Goal: Task Accomplishment & Management: Complete application form

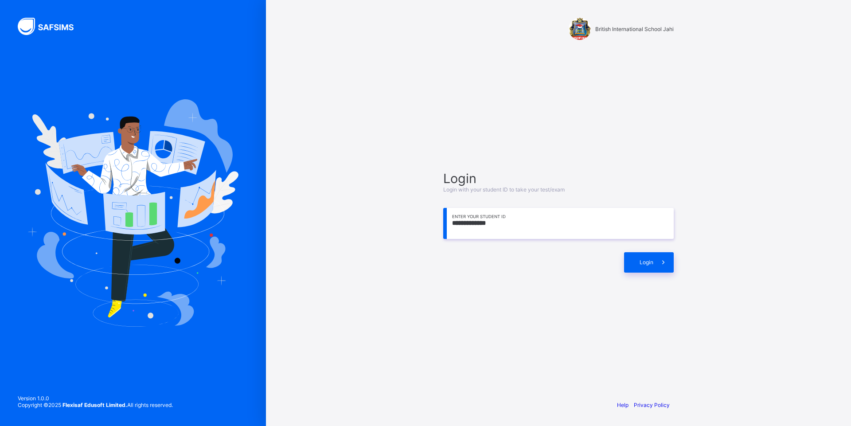
type input "**********"
click at [657, 251] on div "Login" at bounding box center [558, 257] width 230 height 29
click at [659, 264] on span at bounding box center [663, 262] width 20 height 20
click at [659, 264] on icon at bounding box center [664, 261] width 10 height 9
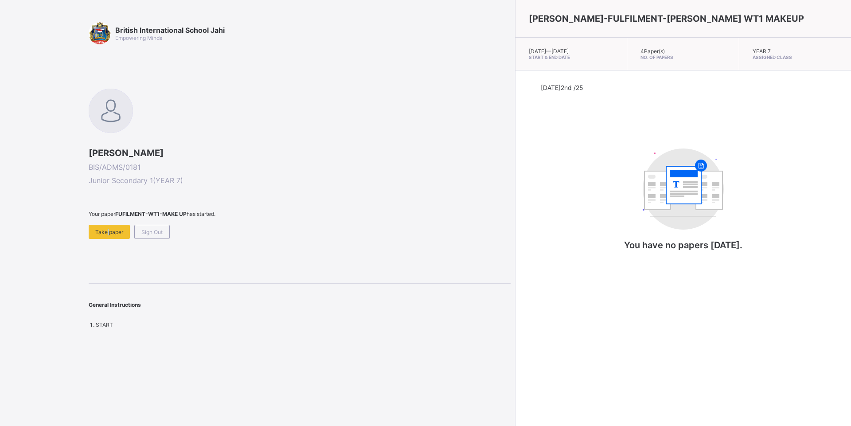
click at [108, 233] on span "Take paper" at bounding box center [109, 232] width 28 height 7
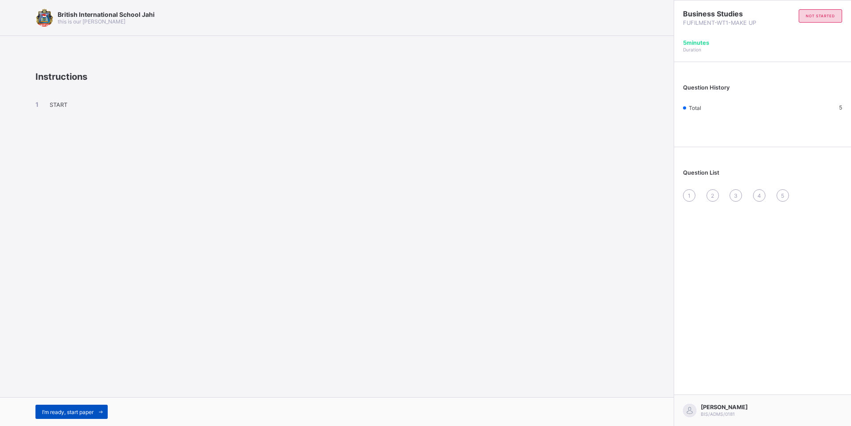
click at [88, 411] on span "I’m ready, start paper" at bounding box center [67, 412] width 51 height 7
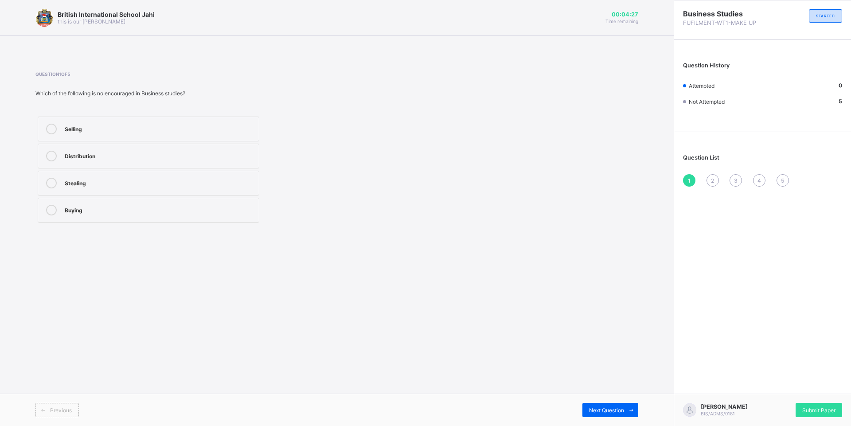
drag, startPoint x: 85, startPoint y: 148, endPoint x: 86, endPoint y: 154, distance: 6.0
click at [86, 154] on label "Distribution" at bounding box center [149, 156] width 222 height 25
click at [202, 199] on label "Buying" at bounding box center [149, 210] width 222 height 25
click at [830, 408] on span "Submit Paper" at bounding box center [818, 410] width 33 height 7
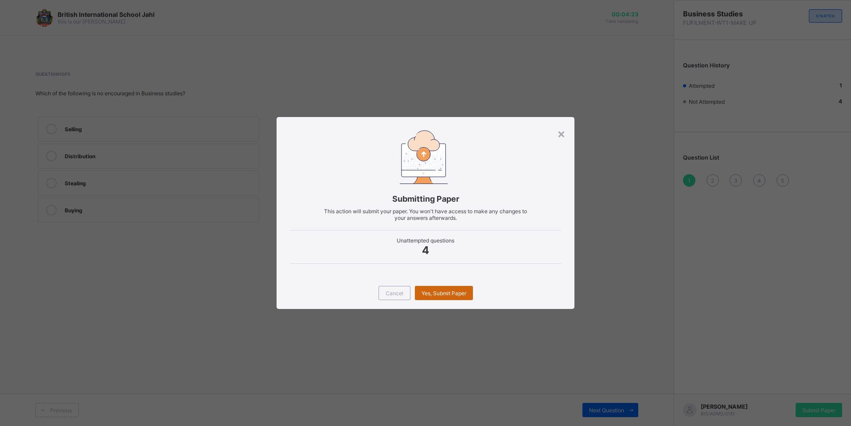
click at [441, 291] on span "Yes, Submit Paper" at bounding box center [443, 293] width 45 height 7
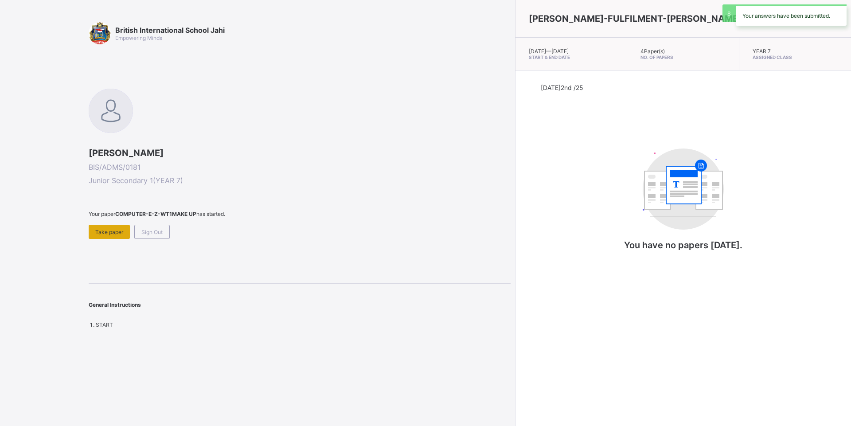
click at [118, 229] on span "Take paper" at bounding box center [109, 232] width 28 height 7
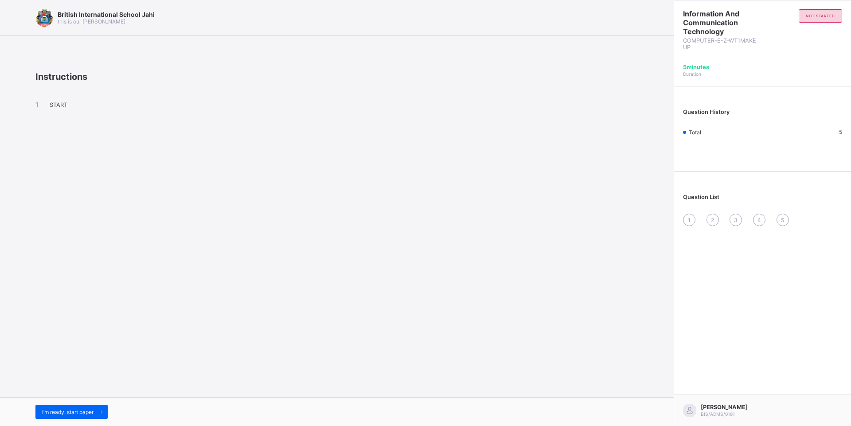
click at [87, 401] on div "I’m ready, start paper" at bounding box center [337, 411] width 674 height 29
click at [92, 410] on span "I’m ready, start paper" at bounding box center [67, 412] width 51 height 7
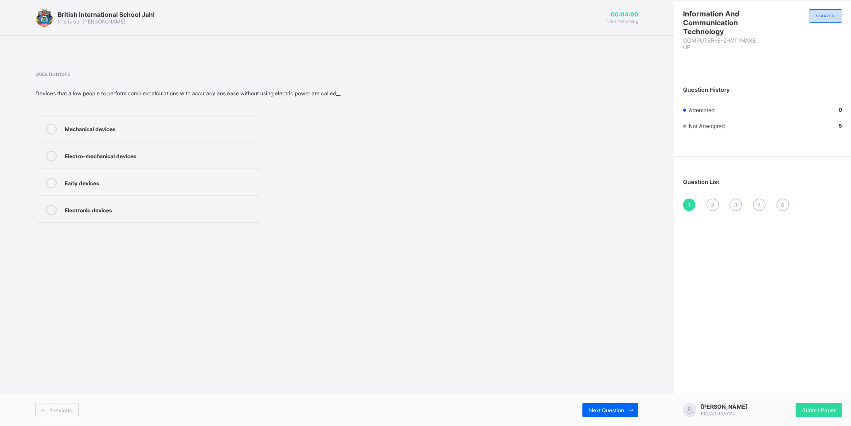
click at [220, 124] on div "Mechanical devices" at bounding box center [160, 128] width 190 height 9
drag, startPoint x: 209, startPoint y: 142, endPoint x: 207, endPoint y: 149, distance: 7.3
click at [207, 149] on div "Mechanical devices Electro-mechanical devices Early devices Electronic devices" at bounding box center [148, 169] width 226 height 110
drag, startPoint x: 207, startPoint y: 166, endPoint x: 211, endPoint y: 192, distance: 26.5
click at [211, 192] on div "Mechanical devices Electro-mechanical devices Early devices Electronic devices" at bounding box center [148, 169] width 226 height 110
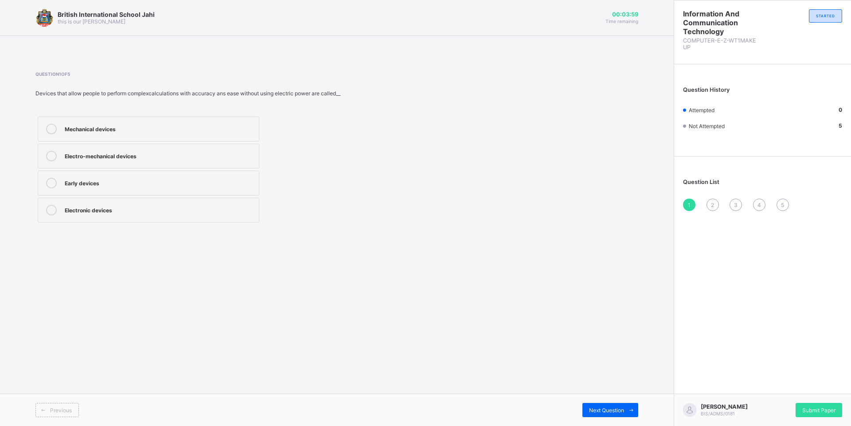
drag, startPoint x: 211, startPoint y: 192, endPoint x: 215, endPoint y: 187, distance: 6.6
click at [212, 199] on label "Electronic devices" at bounding box center [149, 210] width 222 height 25
drag, startPoint x: 616, startPoint y: 409, endPoint x: 609, endPoint y: 396, distance: 14.9
click at [616, 409] on span "Next Question" at bounding box center [606, 410] width 35 height 7
click at [173, 141] on label "Early devices" at bounding box center [149, 129] width 222 height 25
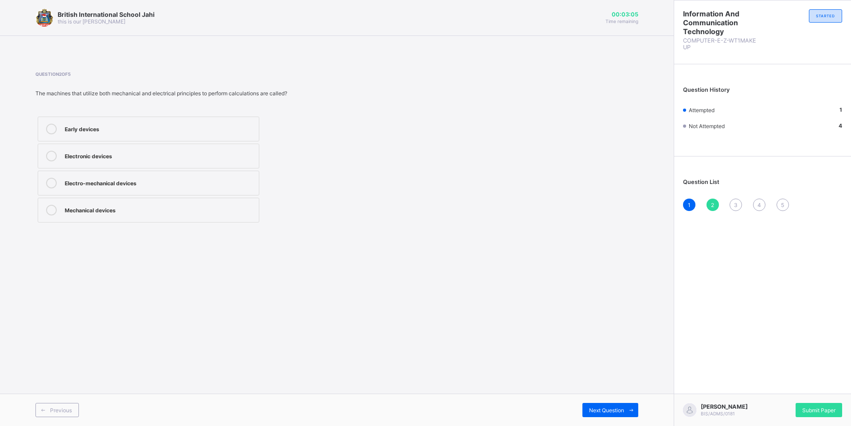
click at [150, 186] on div "Electro-mechanical devices" at bounding box center [160, 182] width 190 height 9
click at [594, 417] on div "Previous Next Question" at bounding box center [337, 410] width 674 height 32
click at [594, 411] on span "Next Question" at bounding box center [606, 410] width 35 height 7
click at [154, 214] on div "[PERSON_NAME] machine" at bounding box center [160, 210] width 190 height 11
click at [160, 180] on div "Slide rule" at bounding box center [160, 182] width 190 height 9
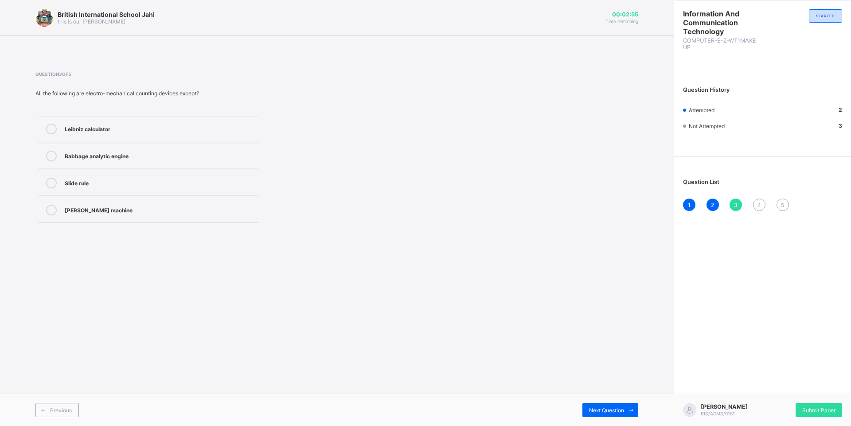
click at [156, 154] on div "Babbage analytic engine" at bounding box center [160, 155] width 190 height 9
click at [582, 414] on div "Next Question" at bounding box center [610, 410] width 56 height 14
click at [143, 209] on div "Slide rule" at bounding box center [160, 209] width 190 height 9
click at [636, 410] on span at bounding box center [631, 410] width 14 height 14
click at [78, 192] on label "Sticks" at bounding box center [149, 183] width 222 height 25
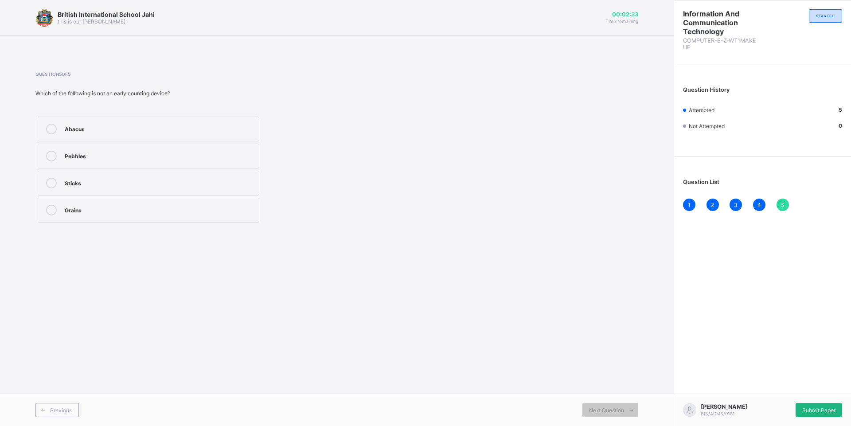
click at [803, 410] on span "Submit Paper" at bounding box center [818, 410] width 33 height 7
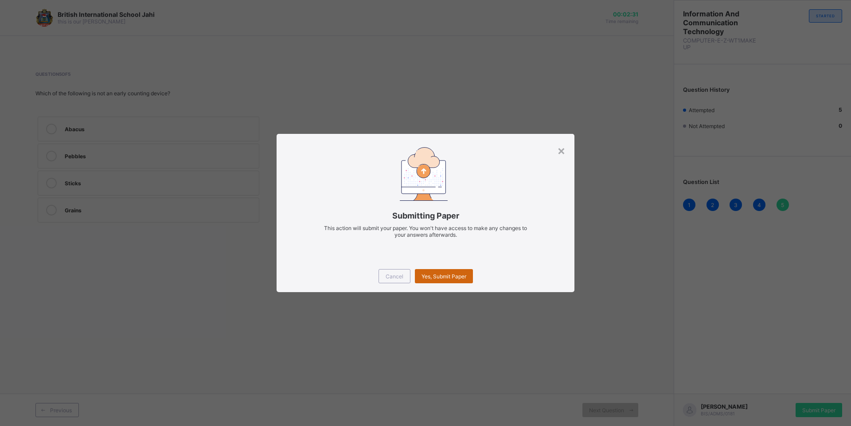
click at [434, 281] on div "Yes, Submit Paper" at bounding box center [444, 276] width 58 height 14
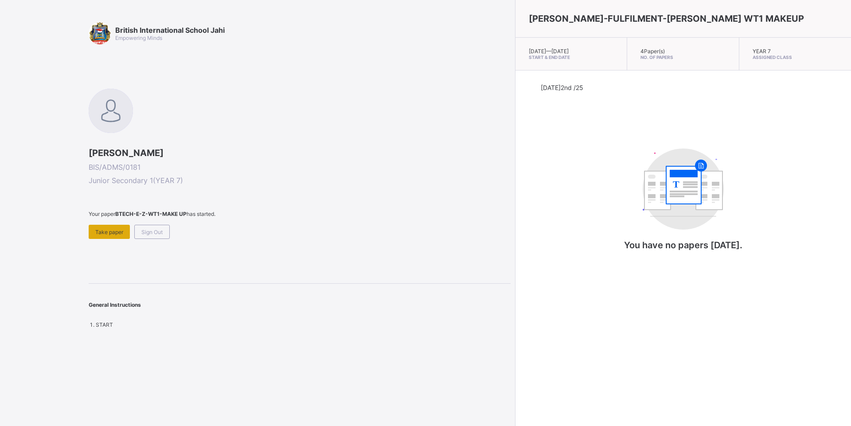
click at [120, 238] on div "Take paper" at bounding box center [109, 232] width 41 height 14
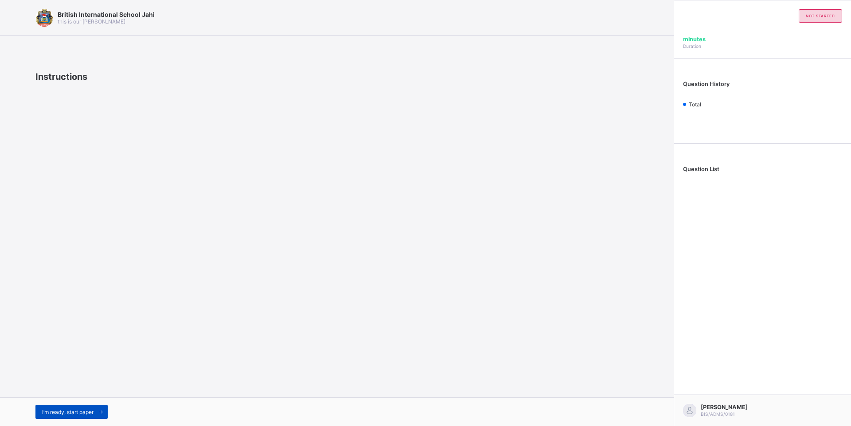
click at [102, 409] on icon at bounding box center [101, 412] width 7 height 6
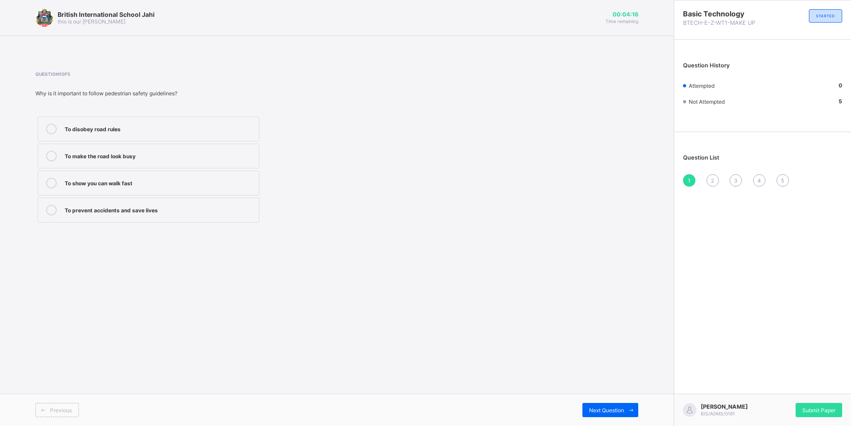
click at [142, 211] on div "To prevent accidents and save lives" at bounding box center [160, 209] width 190 height 9
click at [596, 409] on span "Next Question" at bounding box center [606, 410] width 35 height 7
drag, startPoint x: 129, startPoint y: 126, endPoint x: 160, endPoint y: 160, distance: 45.8
click at [129, 126] on div "Walking in the middle of the road" at bounding box center [160, 128] width 190 height 9
click at [606, 408] on span "Next Question" at bounding box center [606, 410] width 35 height 7
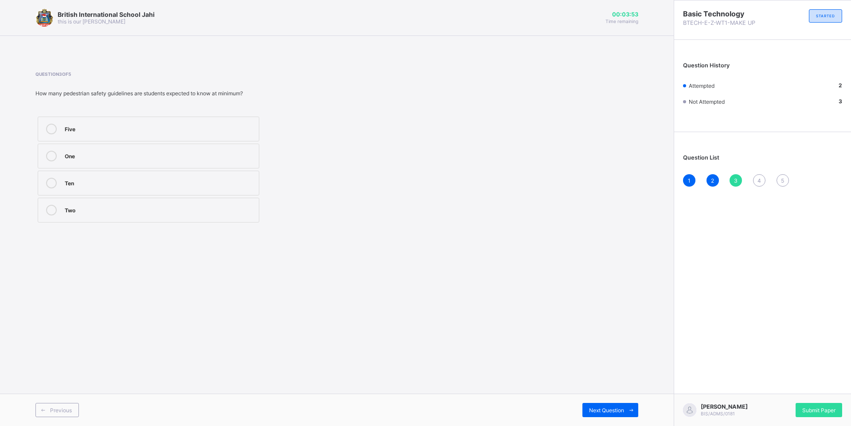
drag, startPoint x: 82, startPoint y: 116, endPoint x: 95, endPoint y: 129, distance: 19.1
click at [83, 118] on div "Five One Ten Two" at bounding box center [148, 169] width 226 height 110
click at [163, 148] on label "One" at bounding box center [149, 156] width 222 height 25
click at [165, 139] on label "Five" at bounding box center [149, 129] width 222 height 25
click at [591, 416] on div "Next Question" at bounding box center [610, 410] width 56 height 14
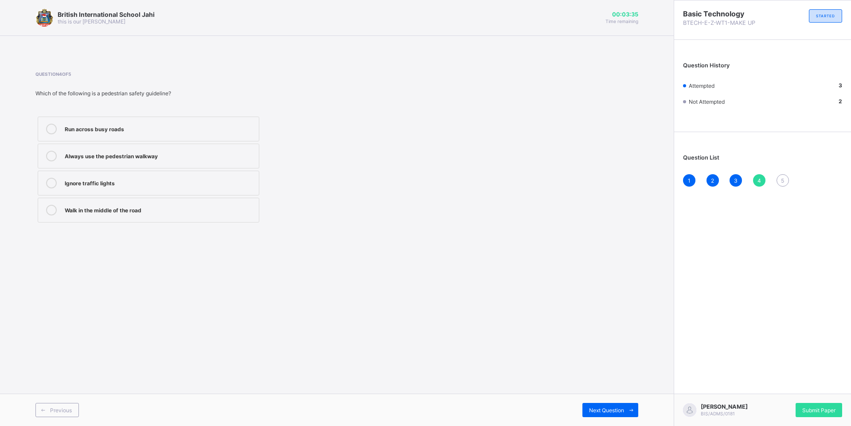
click at [122, 160] on label "Always use the pedestrian walkway" at bounding box center [149, 156] width 222 height 25
click at [612, 402] on div "Previous Next Question" at bounding box center [337, 410] width 674 height 32
click at [583, 406] on div "Next Question" at bounding box center [610, 410] width 56 height 14
click at [146, 183] on div "A person walking on foot along the road" at bounding box center [160, 182] width 190 height 9
click at [829, 402] on div "[PERSON_NAME] BIS/ADMS/0181 Submit Paper" at bounding box center [762, 410] width 177 height 32
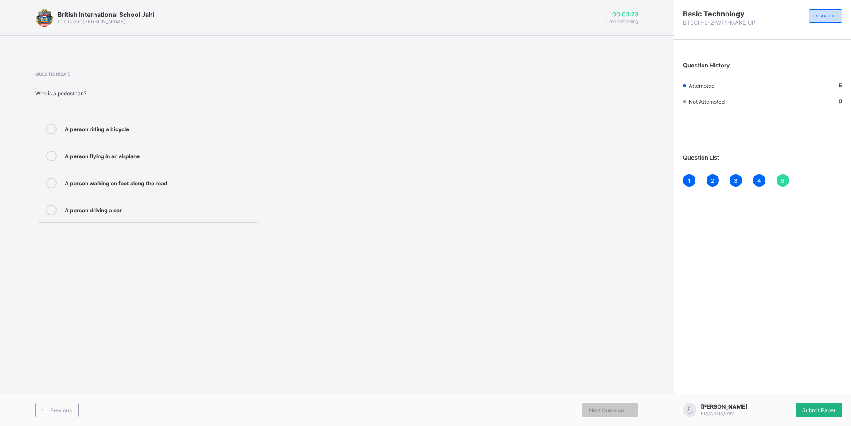
click at [836, 406] on div "Submit Paper" at bounding box center [819, 410] width 47 height 14
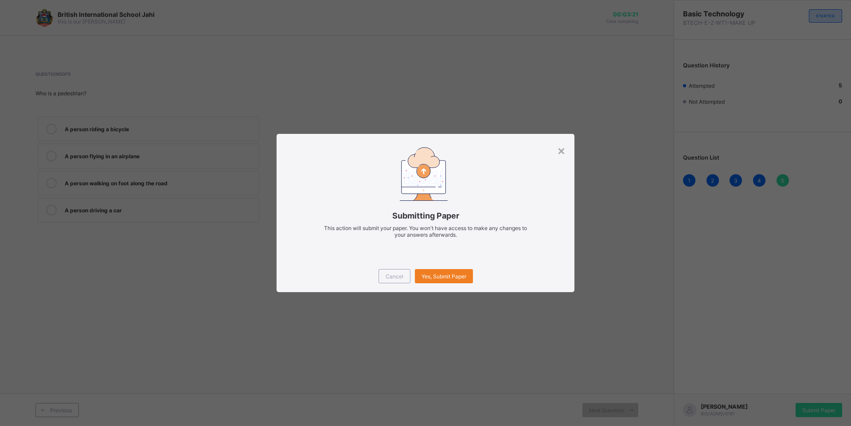
click at [439, 265] on div "Cancel Yes, Submit Paper" at bounding box center [426, 276] width 298 height 32
click at [437, 270] on div "Yes, Submit Paper" at bounding box center [444, 276] width 58 height 14
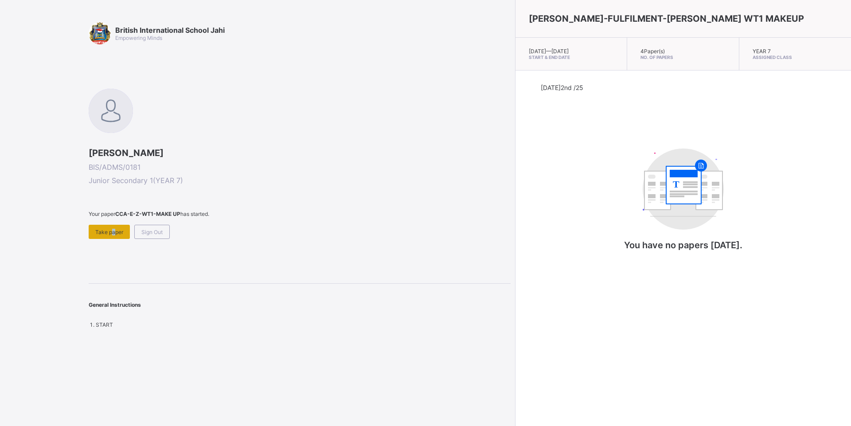
click at [111, 230] on span "Take paper" at bounding box center [109, 232] width 28 height 7
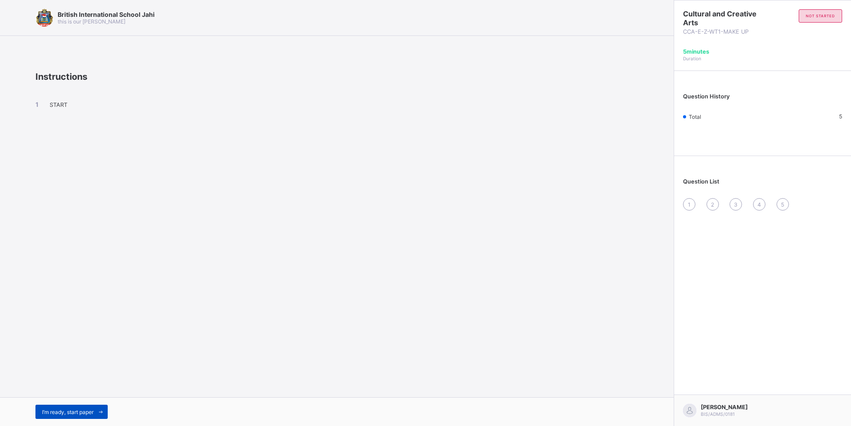
click at [95, 413] on span at bounding box center [101, 412] width 14 height 14
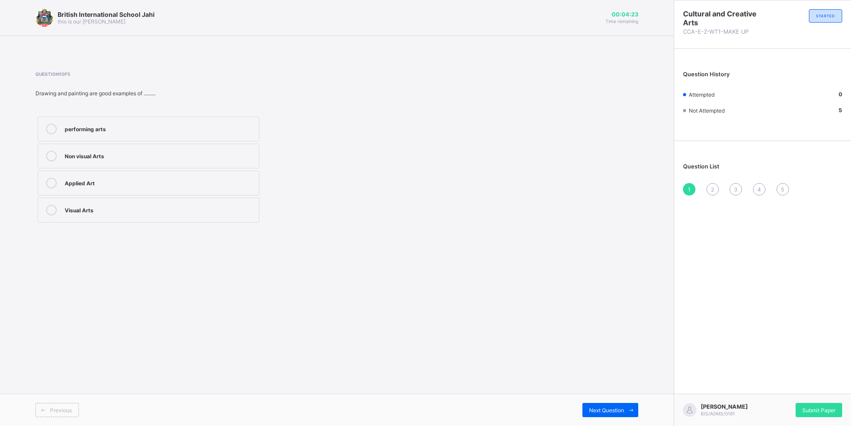
click at [90, 206] on div "Visual Arts" at bounding box center [160, 209] width 190 height 9
click at [110, 175] on label "Applied Art" at bounding box center [149, 183] width 222 height 25
click at [612, 404] on div "Next Question" at bounding box center [610, 410] width 56 height 14
click at [105, 153] on div "fine Arts" at bounding box center [160, 155] width 190 height 9
click at [584, 410] on div "Next Question" at bounding box center [610, 410] width 56 height 14
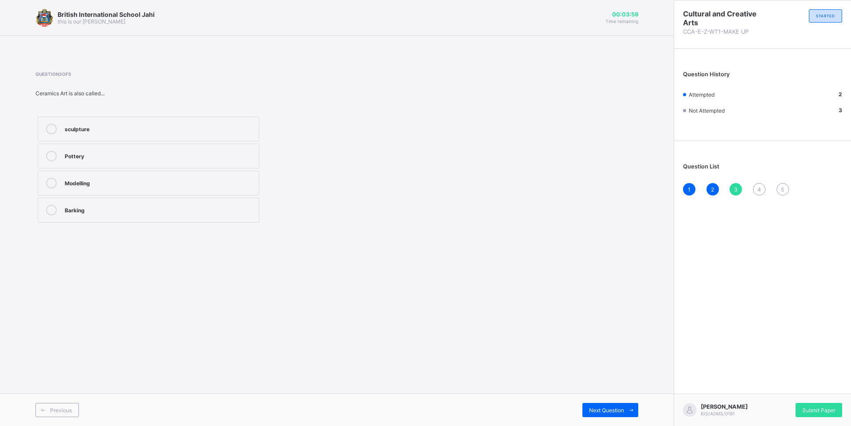
drag, startPoint x: 98, startPoint y: 195, endPoint x: 100, endPoint y: 186, distance: 9.5
click at [99, 191] on div "sculpture Pottery Modelling Barking" at bounding box center [148, 169] width 226 height 110
click at [100, 186] on div "Modelling" at bounding box center [160, 182] width 190 height 9
click at [605, 413] on div "Next Question" at bounding box center [610, 410] width 56 height 14
click at [111, 132] on div "Colous" at bounding box center [160, 128] width 190 height 9
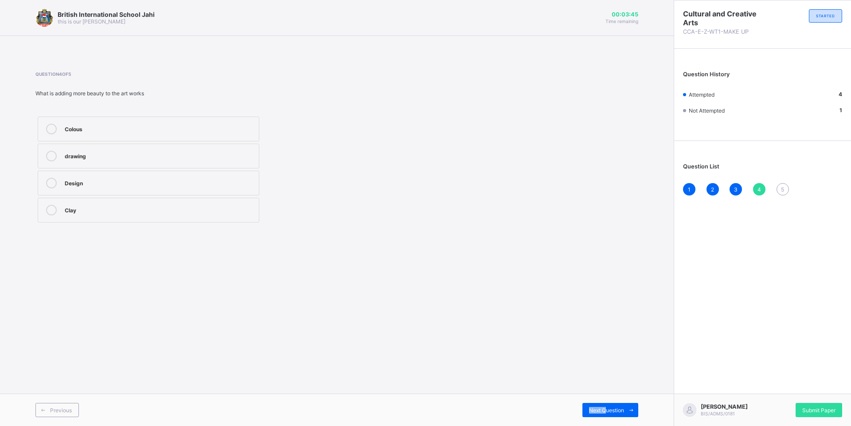
drag, startPoint x: 605, startPoint y: 411, endPoint x: 602, endPoint y: 402, distance: 10.2
click at [602, 402] on div "Previous Next Question" at bounding box center [337, 410] width 674 height 32
click at [601, 412] on span "Next Question" at bounding box center [606, 410] width 35 height 7
click at [128, 138] on label "Art" at bounding box center [149, 129] width 222 height 25
click at [132, 162] on label "Desk" at bounding box center [149, 156] width 222 height 25
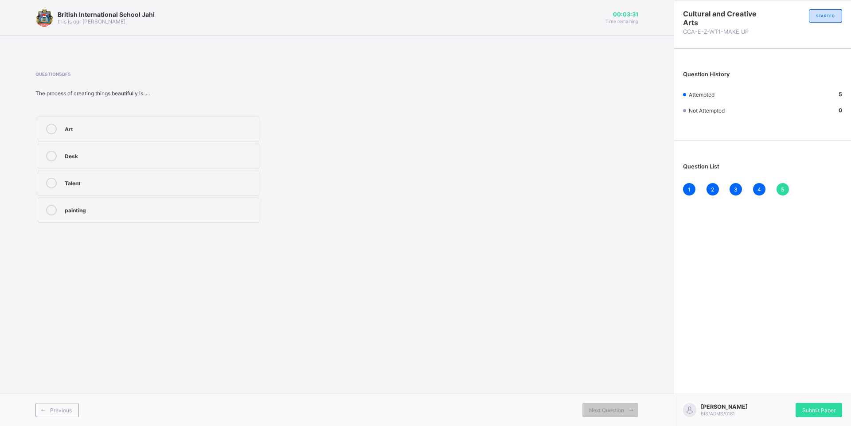
click at [140, 133] on div "Art" at bounding box center [160, 129] width 190 height 11
click at [784, 413] on div "Submit Paper" at bounding box center [803, 410] width 80 height 14
drag, startPoint x: 850, startPoint y: 333, endPoint x: 850, endPoint y: 351, distance: 18.2
click at [850, 349] on div "Cultural and Creative Arts CCA-E-Z-WT1-MAKE UP STARTED Question History Attempt…" at bounding box center [762, 213] width 177 height 426
click at [809, 403] on div "Submit Paper" at bounding box center [819, 410] width 47 height 14
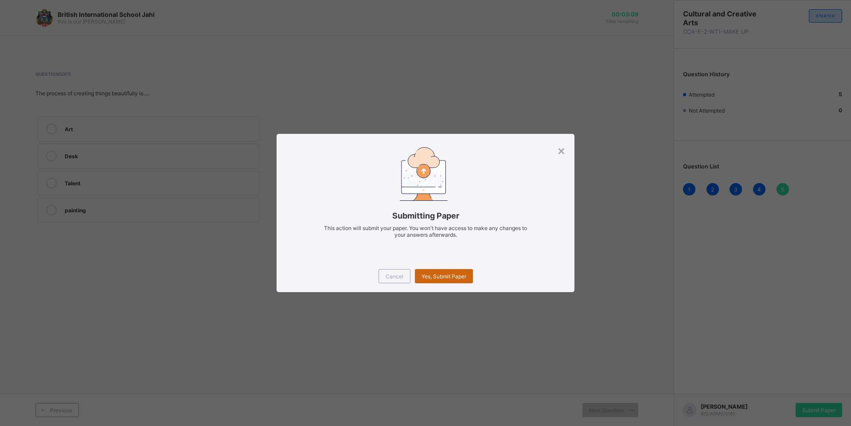
drag, startPoint x: 432, startPoint y: 265, endPoint x: 442, endPoint y: 274, distance: 13.8
click at [439, 270] on div "Cancel Yes, Submit Paper" at bounding box center [426, 276] width 298 height 32
drag, startPoint x: 442, startPoint y: 274, endPoint x: 456, endPoint y: 289, distance: 21.0
click at [456, 289] on div "Cancel Yes, Submit Paper" at bounding box center [426, 276] width 298 height 32
click at [458, 273] on span "Yes, Submit Paper" at bounding box center [443, 276] width 45 height 7
